Goal: Information Seeking & Learning: Learn about a topic

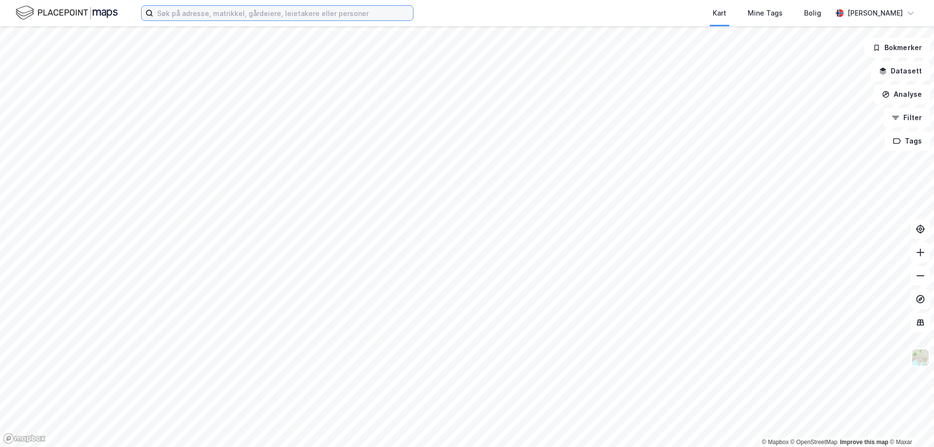
click at [379, 18] on input at bounding box center [283, 13] width 260 height 15
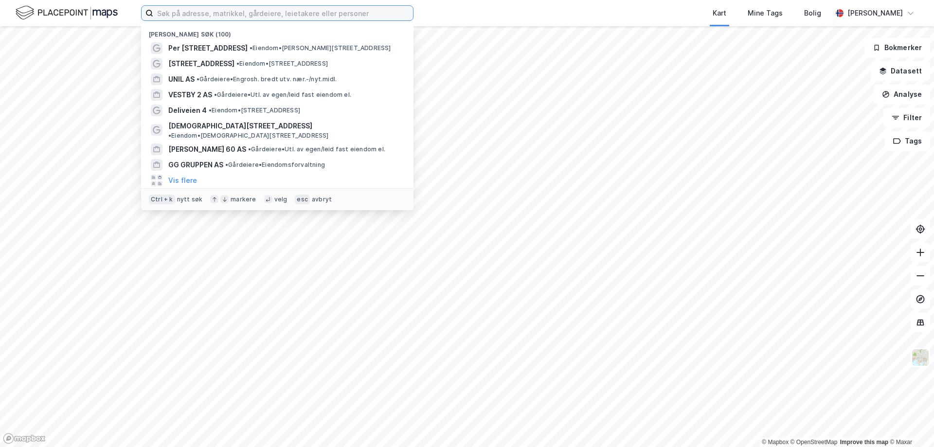
click at [378, 14] on input at bounding box center [283, 13] width 260 height 15
paste input "Malling Value Add I [GEOGRAPHIC_DATA]"
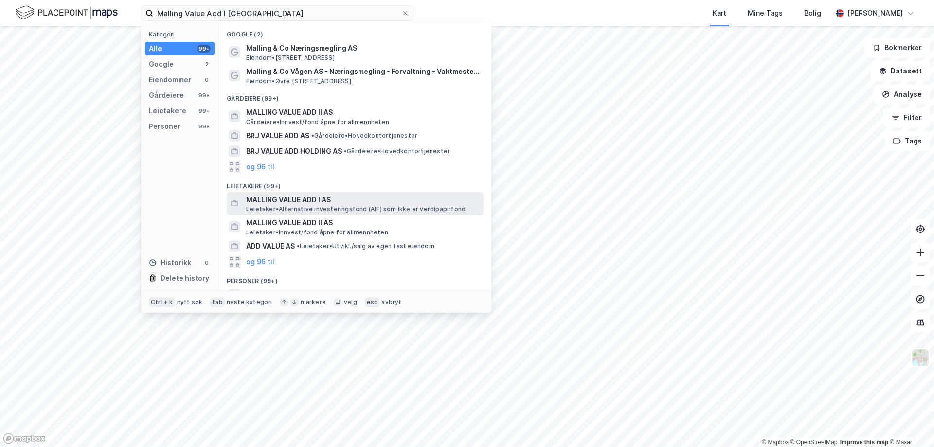
click at [314, 198] on span "MALLING VALUE ADD I AS" at bounding box center [363, 200] width 234 height 12
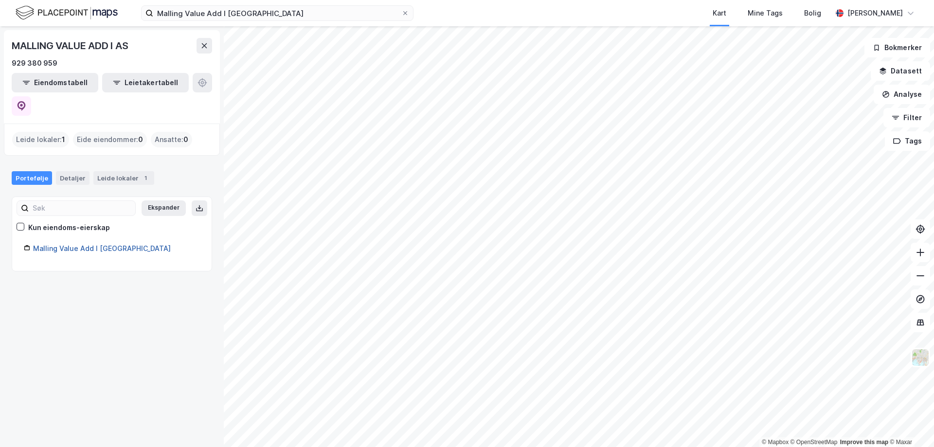
click at [72, 244] on link "Malling Value Add I [GEOGRAPHIC_DATA]" at bounding box center [102, 248] width 138 height 8
click at [83, 244] on link "Malling Value Add I [GEOGRAPHIC_DATA]" at bounding box center [102, 248] width 138 height 8
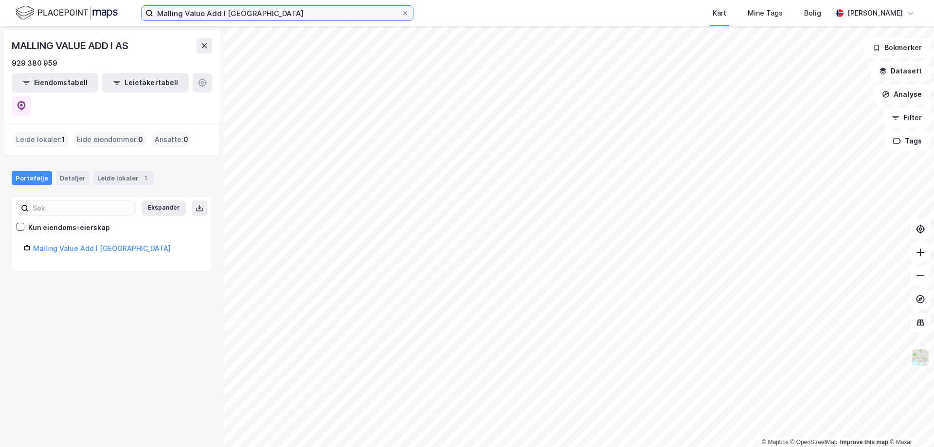
click at [319, 17] on input "Malling Value Add I [GEOGRAPHIC_DATA]" at bounding box center [277, 13] width 248 height 15
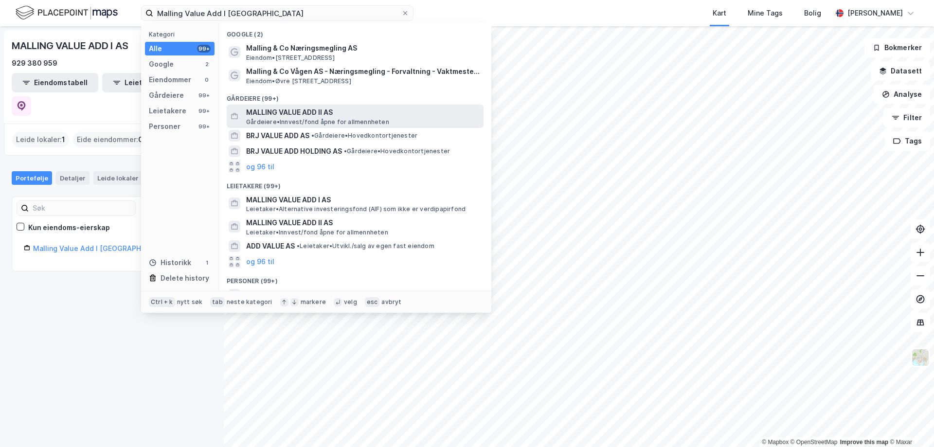
click at [288, 111] on span "MALLING VALUE ADD II AS" at bounding box center [363, 113] width 234 height 12
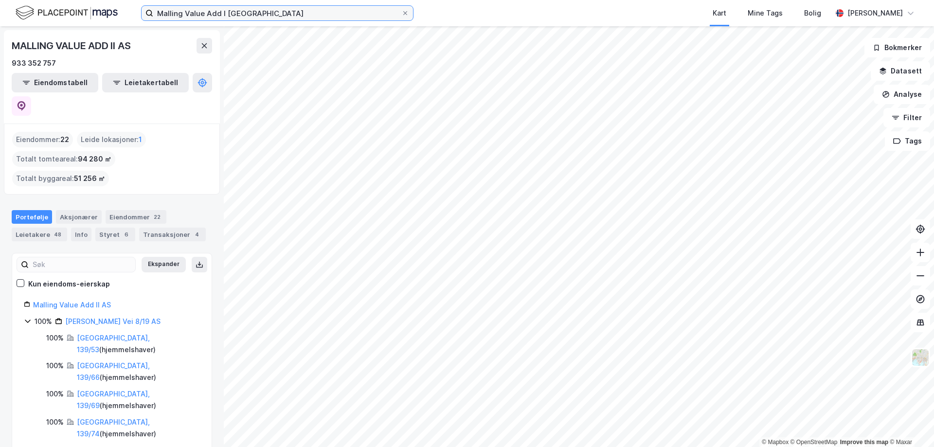
click at [365, 17] on input "Malling Value Add I [GEOGRAPHIC_DATA]" at bounding box center [277, 13] width 248 height 15
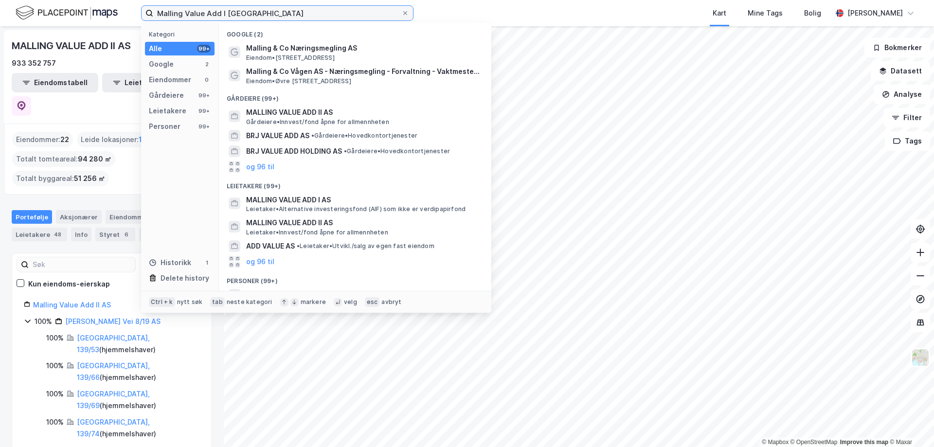
click at [293, 14] on input "Malling Value Add I [GEOGRAPHIC_DATA]" at bounding box center [277, 13] width 248 height 15
drag, startPoint x: 263, startPoint y: 11, endPoint x: 182, endPoint y: 9, distance: 80.8
click at [182, 9] on input "Malling Value Add I [GEOGRAPHIC_DATA]" at bounding box center [277, 13] width 248 height 15
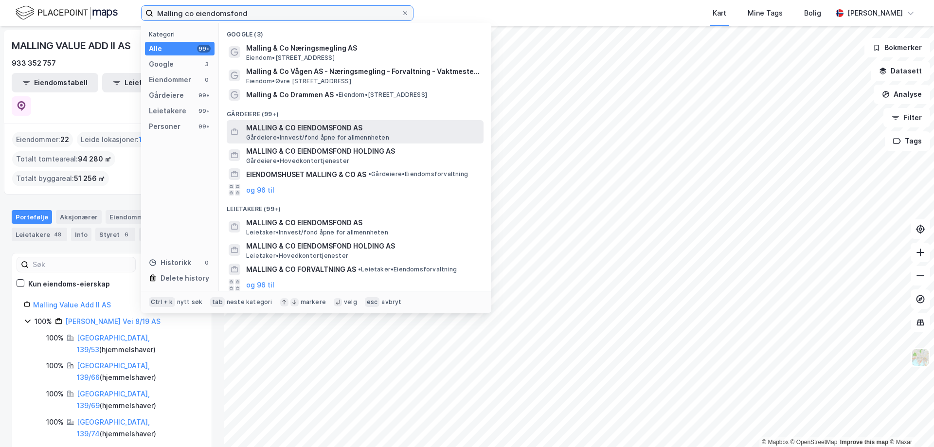
type input "Malling co eiendomsfond"
click at [289, 127] on span "MALLING & CO EIENDOMSFOND AS" at bounding box center [363, 128] width 234 height 12
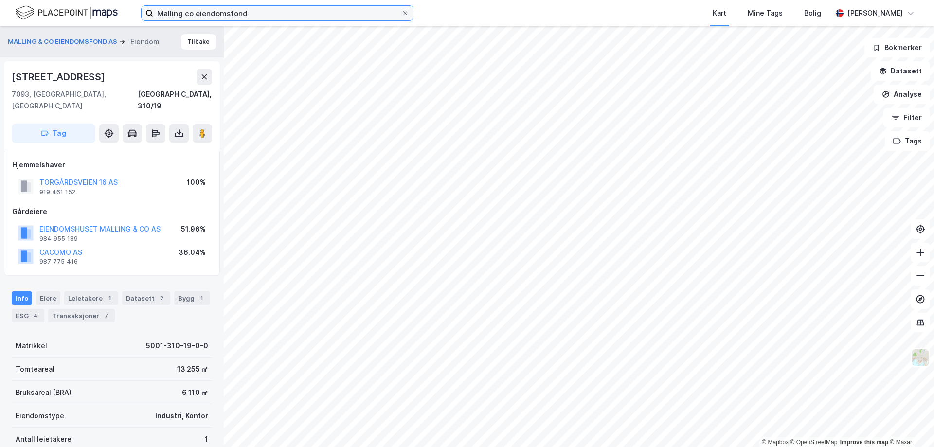
click at [264, 11] on input "Malling co eiendomsfond" at bounding box center [277, 13] width 248 height 15
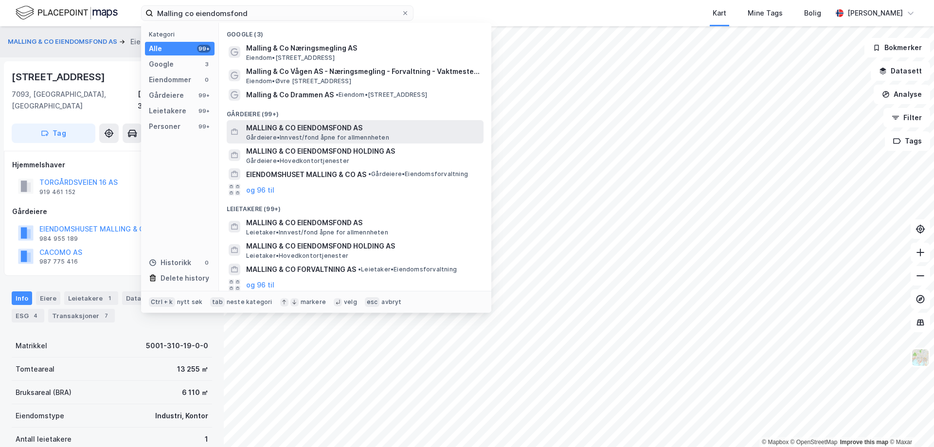
click at [271, 127] on span "MALLING & CO EIENDOMSFOND AS" at bounding box center [363, 128] width 234 height 12
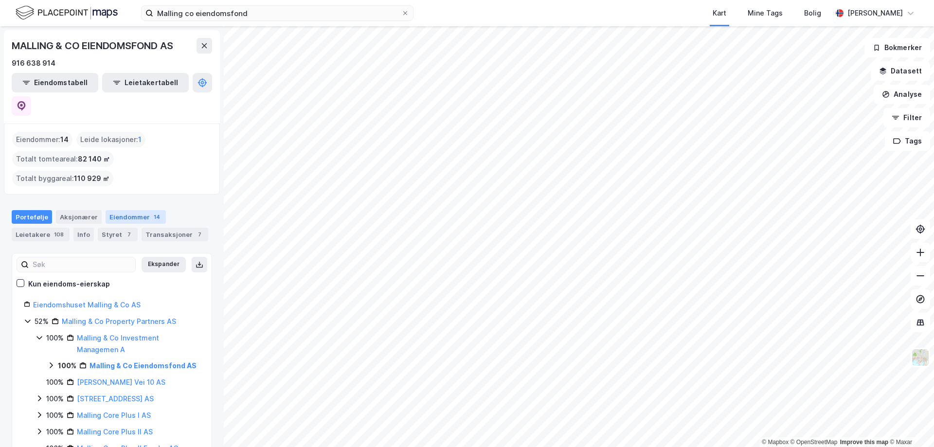
click at [121, 195] on div "© Mapbox © OpenStreetMap Improve this map © Maxar MALLING & CO EIENDOMSFOND AS …" at bounding box center [467, 236] width 934 height 421
